Goal: Find specific page/section: Find specific page/section

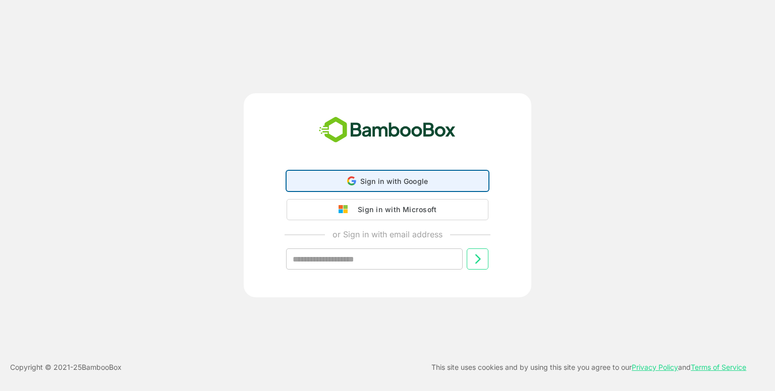
click at [379, 188] on div "Sign in with Google Sign in with Google. Opens in new tab" at bounding box center [387, 181] width 189 height 19
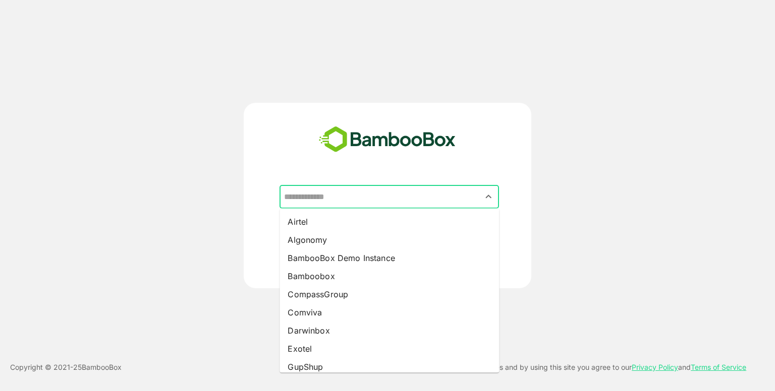
click at [369, 192] on input "text" at bounding box center [388, 197] width 215 height 19
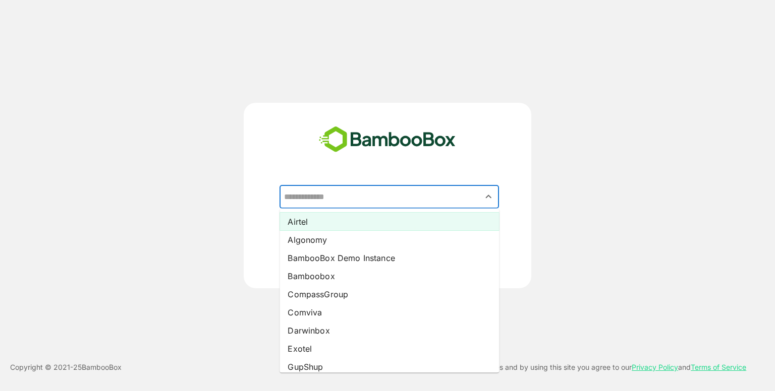
drag, startPoint x: 322, startPoint y: 211, endPoint x: 310, endPoint y: 220, distance: 14.8
click at [310, 220] on ul "Airtel Algonomy BambooBox Demo Instance Bamboobox CompassGroup Comviva Darwinbo…" at bounding box center [388, 291] width 219 height 164
click at [310, 220] on li "Airtel" at bounding box center [388, 222] width 219 height 18
type input "******"
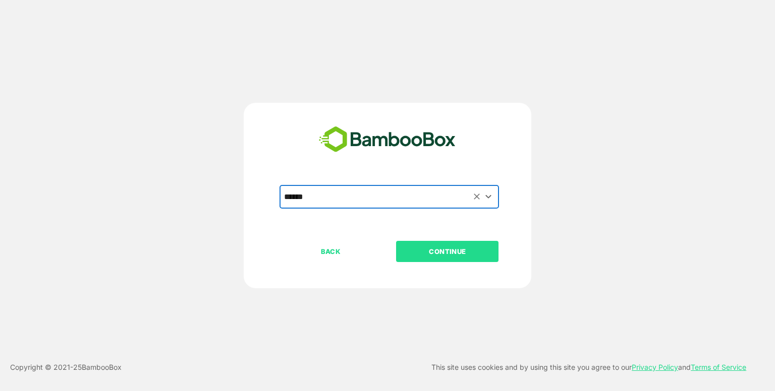
click at [478, 252] on p "CONTINUE" at bounding box center [447, 251] width 101 height 11
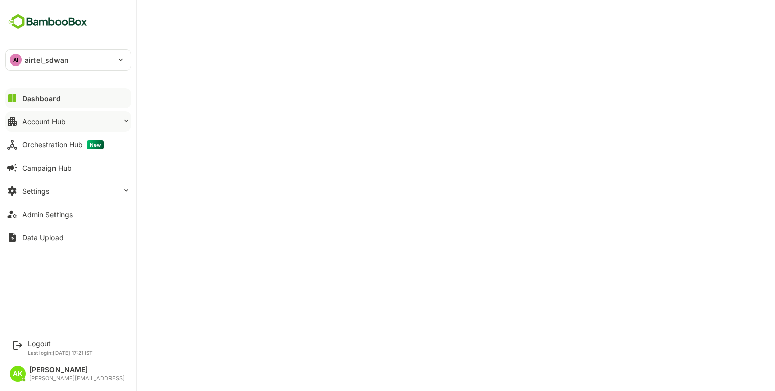
click at [77, 124] on button "Account Hub" at bounding box center [68, 121] width 126 height 20
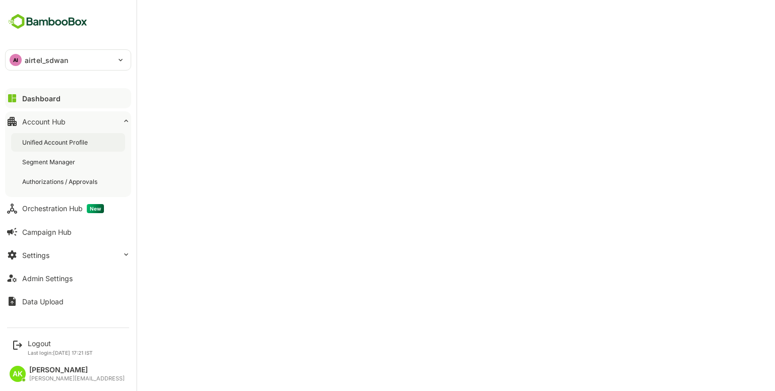
click at [75, 141] on div "Unified Account Profile" at bounding box center [56, 142] width 68 height 9
